Goal: Information Seeking & Learning: Check status

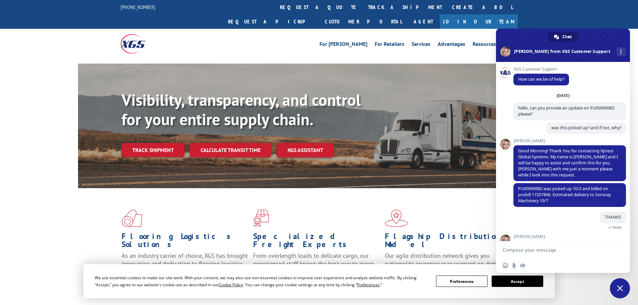
scroll to position [63, 0]
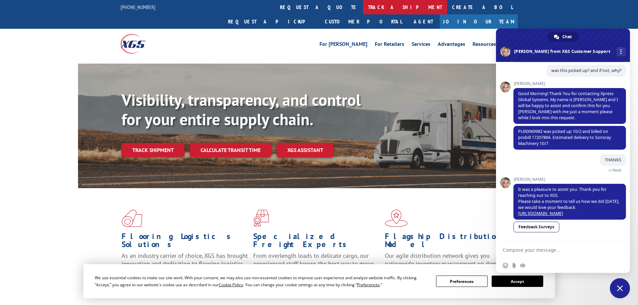
click at [363, 7] on link "track a shipment" at bounding box center [405, 7] width 84 height 14
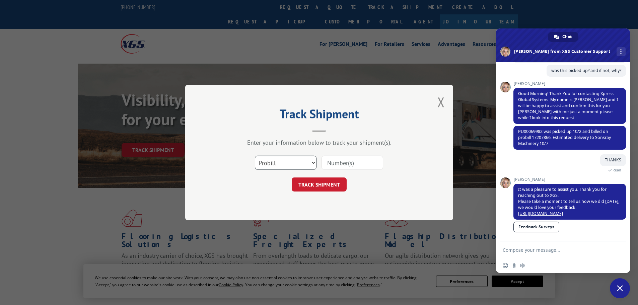
click at [299, 162] on select "Select category... Probill BOL PO" at bounding box center [286, 163] width 62 height 14
click at [343, 165] on input at bounding box center [353, 163] width 62 height 14
paste input "17501829"
type input "17501829"
click at [329, 183] on button "TRACK SHIPMENT" at bounding box center [319, 185] width 55 height 14
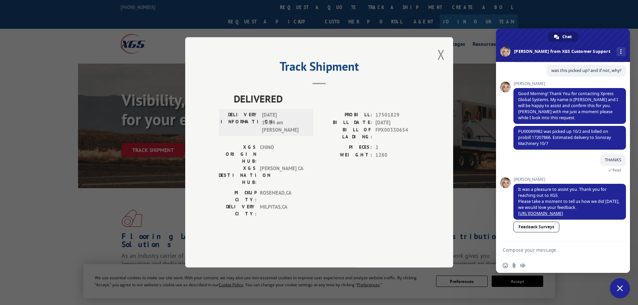
click at [390, 141] on span "FPX00330654" at bounding box center [398, 134] width 44 height 14
copy span "FPX00330654"
